Goal: Information Seeking & Learning: Learn about a topic

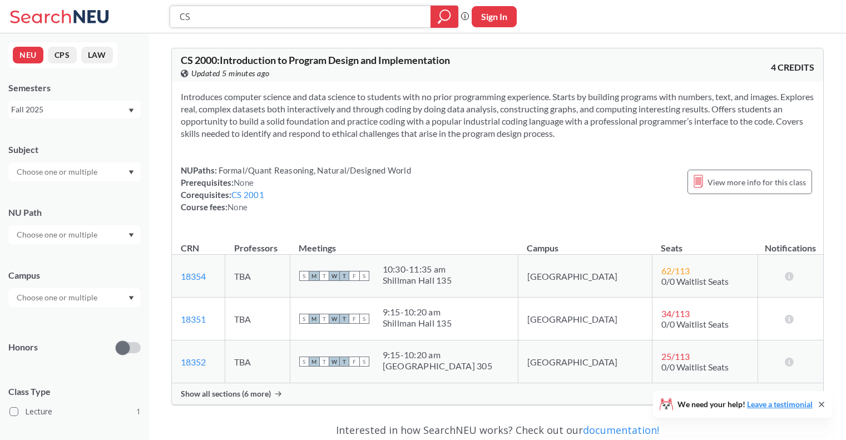
type input "C"
type input "AFCS 2600"
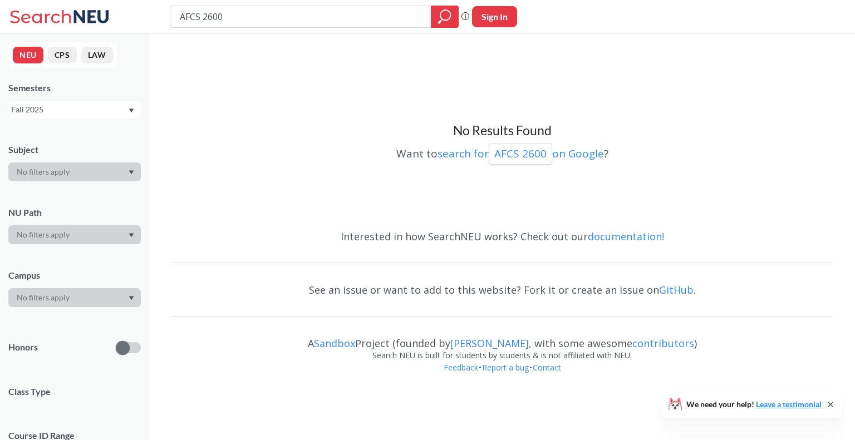
click at [76, 112] on div "Fall 2025" at bounding box center [69, 110] width 116 height 12
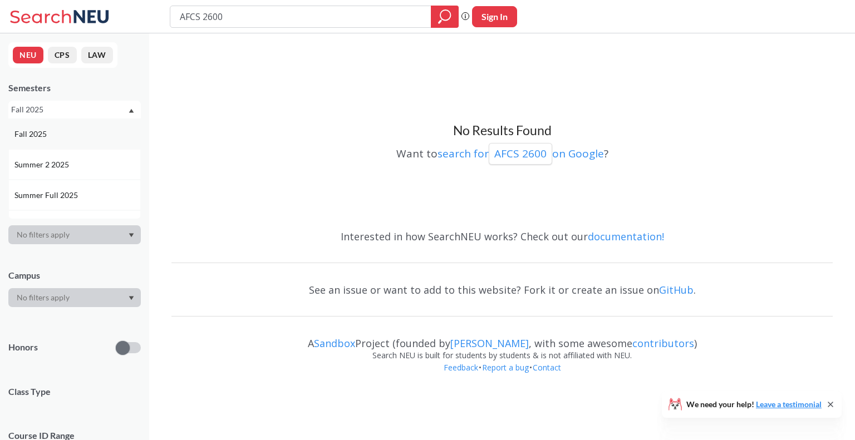
click at [55, 136] on div "Fall 2025" at bounding box center [77, 134] width 126 height 12
click at [55, 136] on div "Subject" at bounding box center [74, 156] width 132 height 49
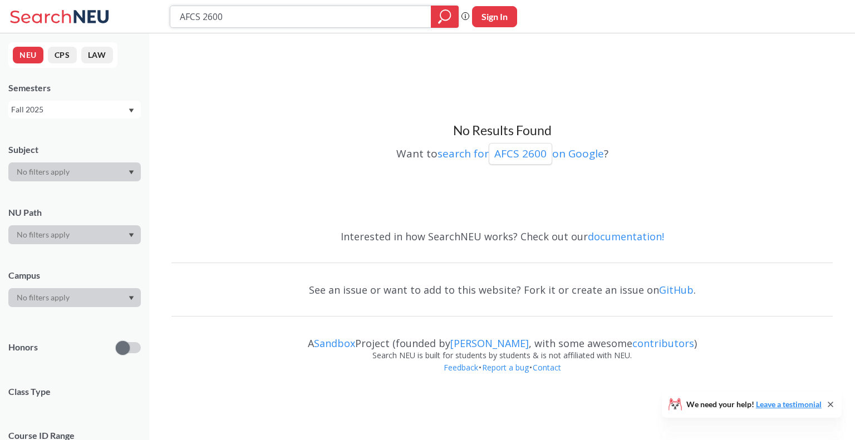
click at [253, 8] on input "AFCS 2600" at bounding box center [301, 16] width 244 height 19
click at [202, 16] on input "AFCS 2600" at bounding box center [301, 16] width 244 height 19
type input "2600"
click at [258, 18] on input "2600" at bounding box center [301, 16] width 244 height 19
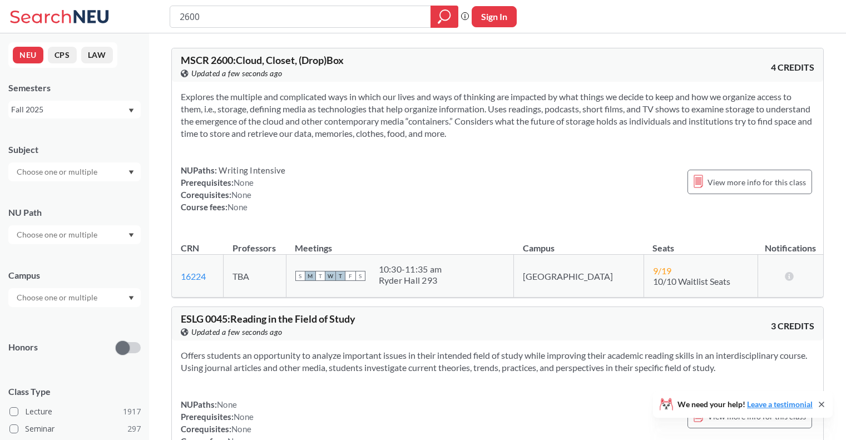
click at [180, 18] on input "2600" at bounding box center [301, 16] width 244 height 19
type input "AFCS2600"
